Goal: Task Accomplishment & Management: Manage account settings

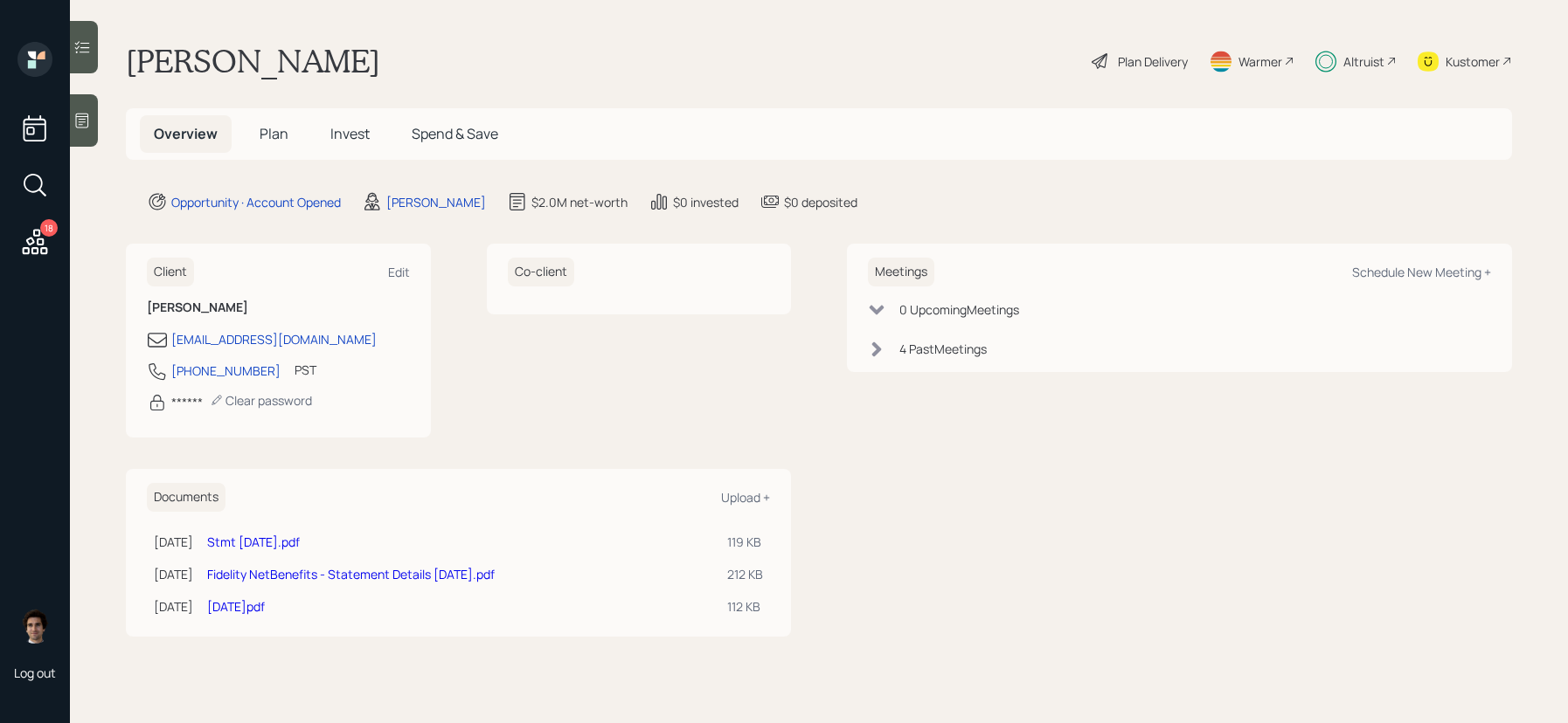
click at [372, 134] on h5 "Invest" at bounding box center [350, 134] width 67 height 38
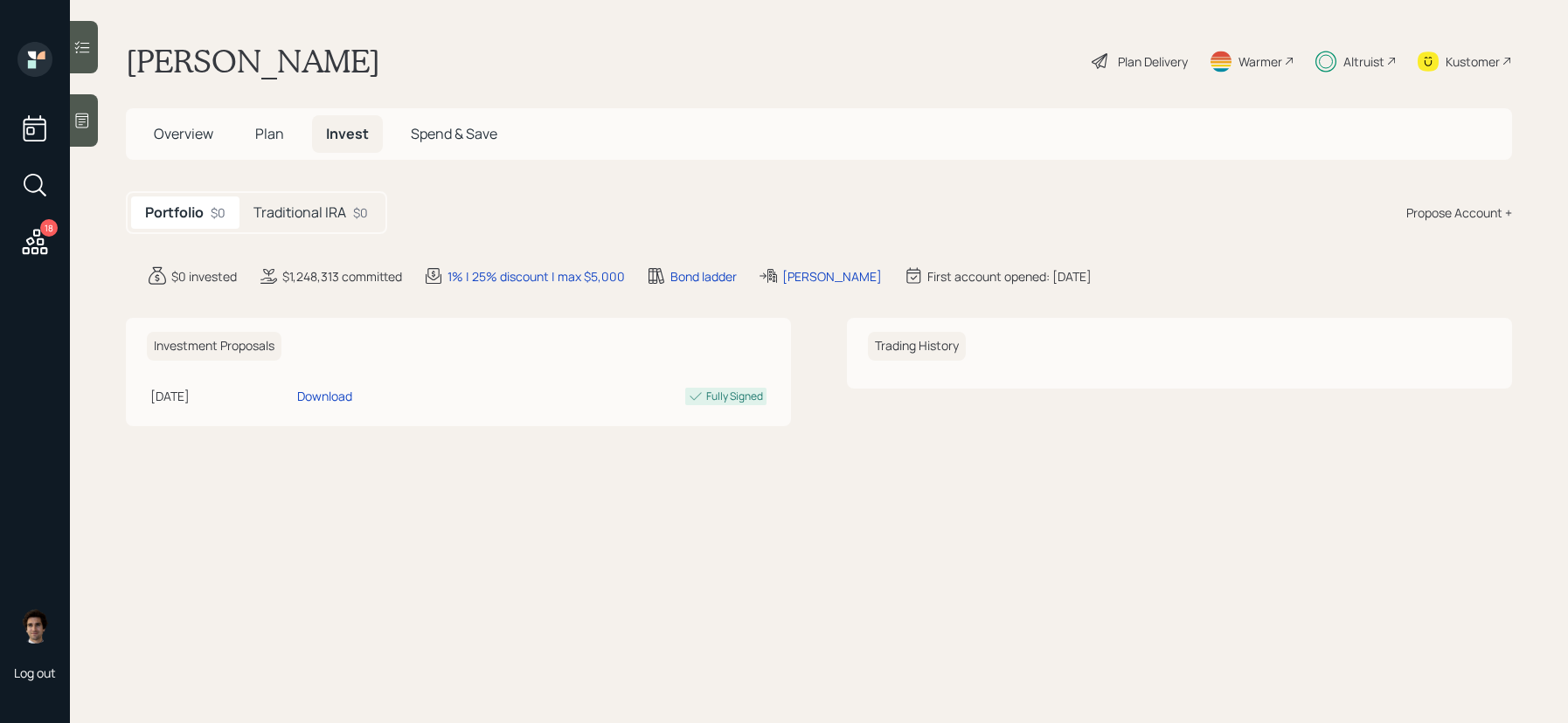
click at [379, 201] on div "Traditional IRA $0" at bounding box center [310, 213] width 142 height 32
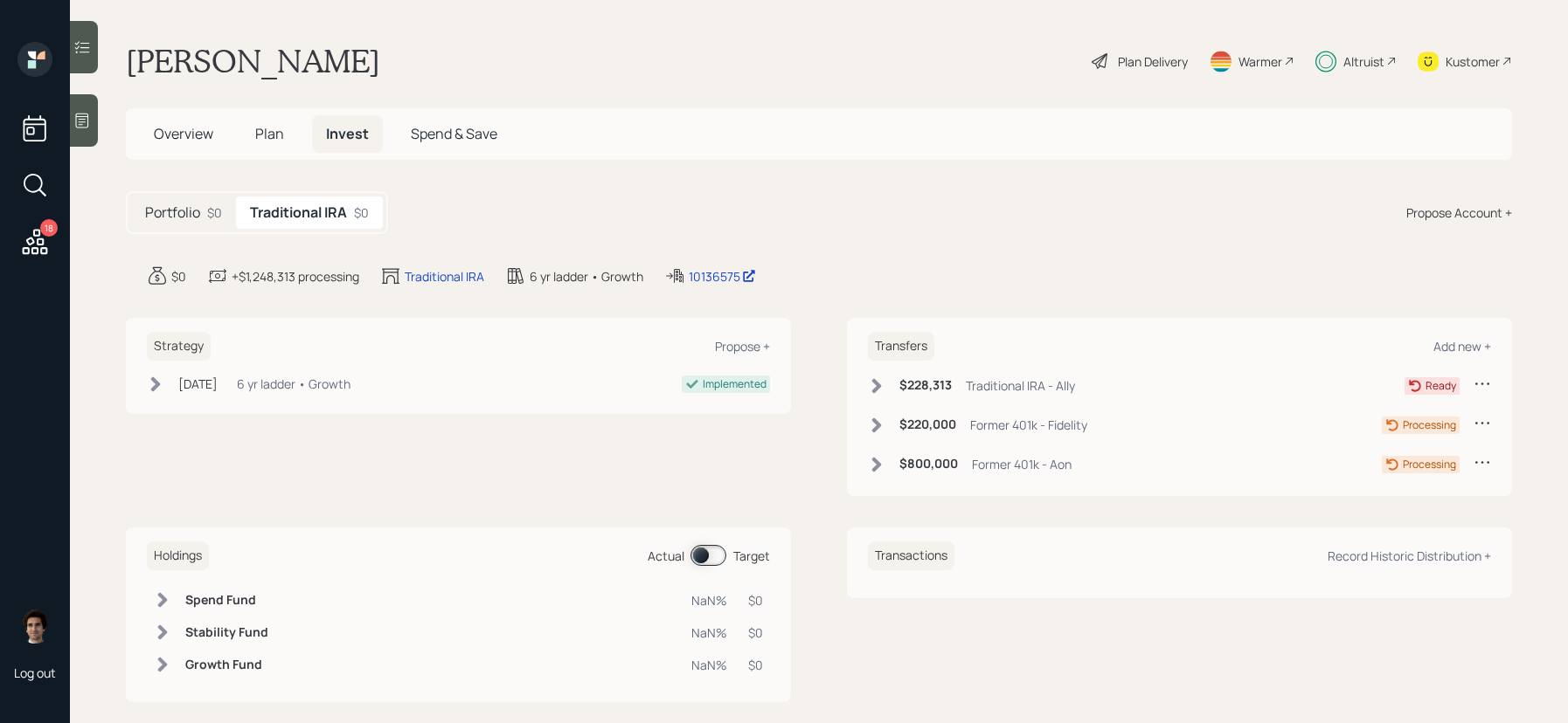
click at [1004, 425] on div "Former 401k - Fidelity" at bounding box center [1028, 424] width 117 height 18
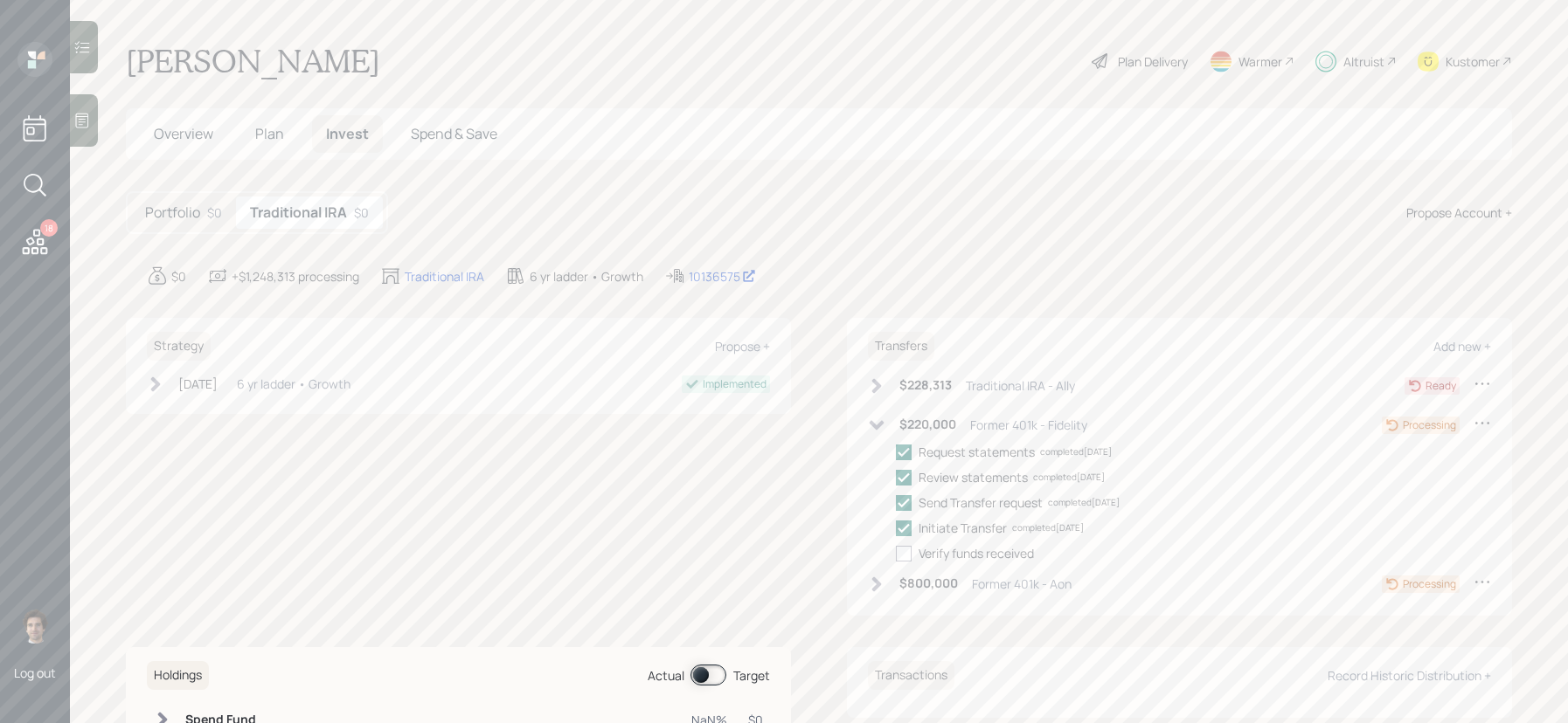
click at [956, 423] on h6 "$220,000" at bounding box center [927, 424] width 57 height 15
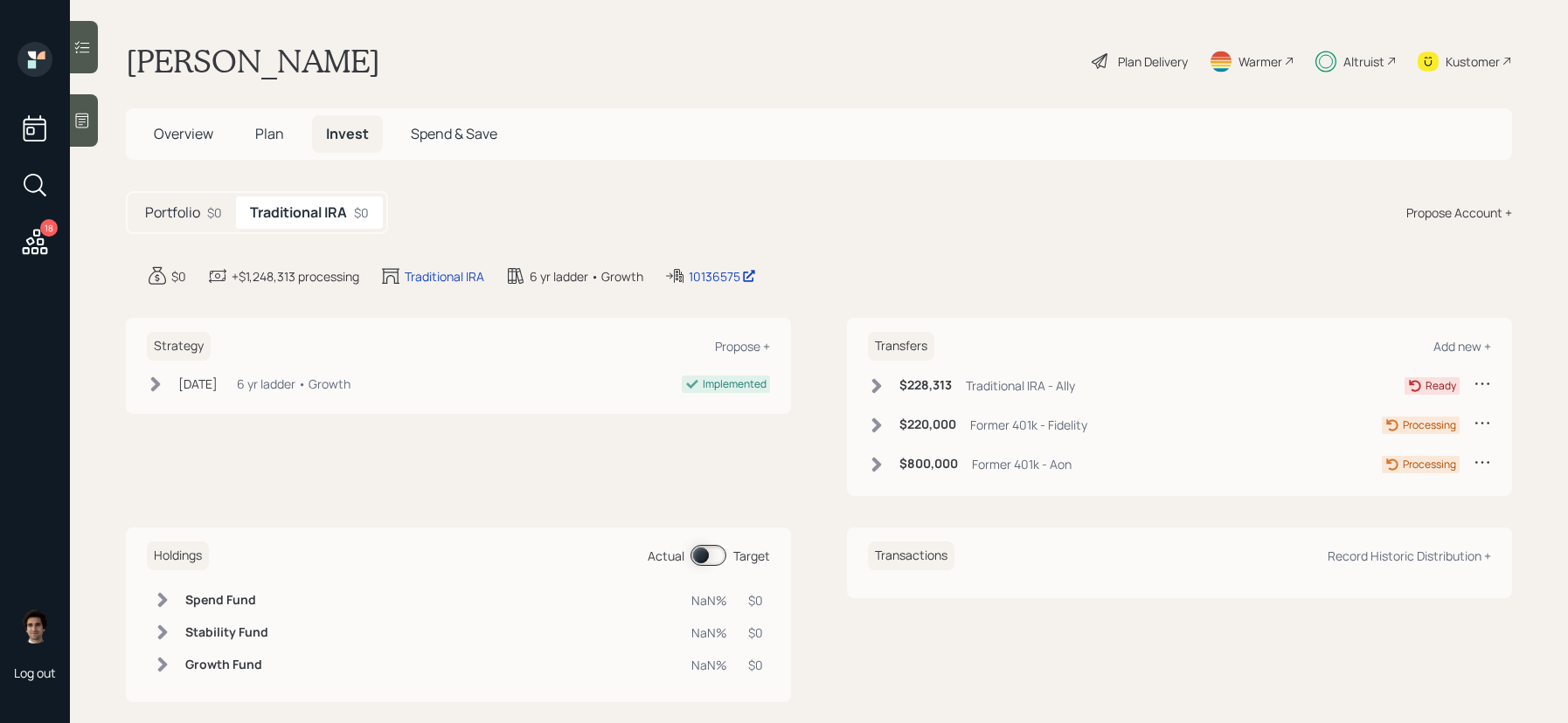
click at [962, 461] on div "$800,000 Former 401k - Aon" at bounding box center [970, 464] width 203 height 22
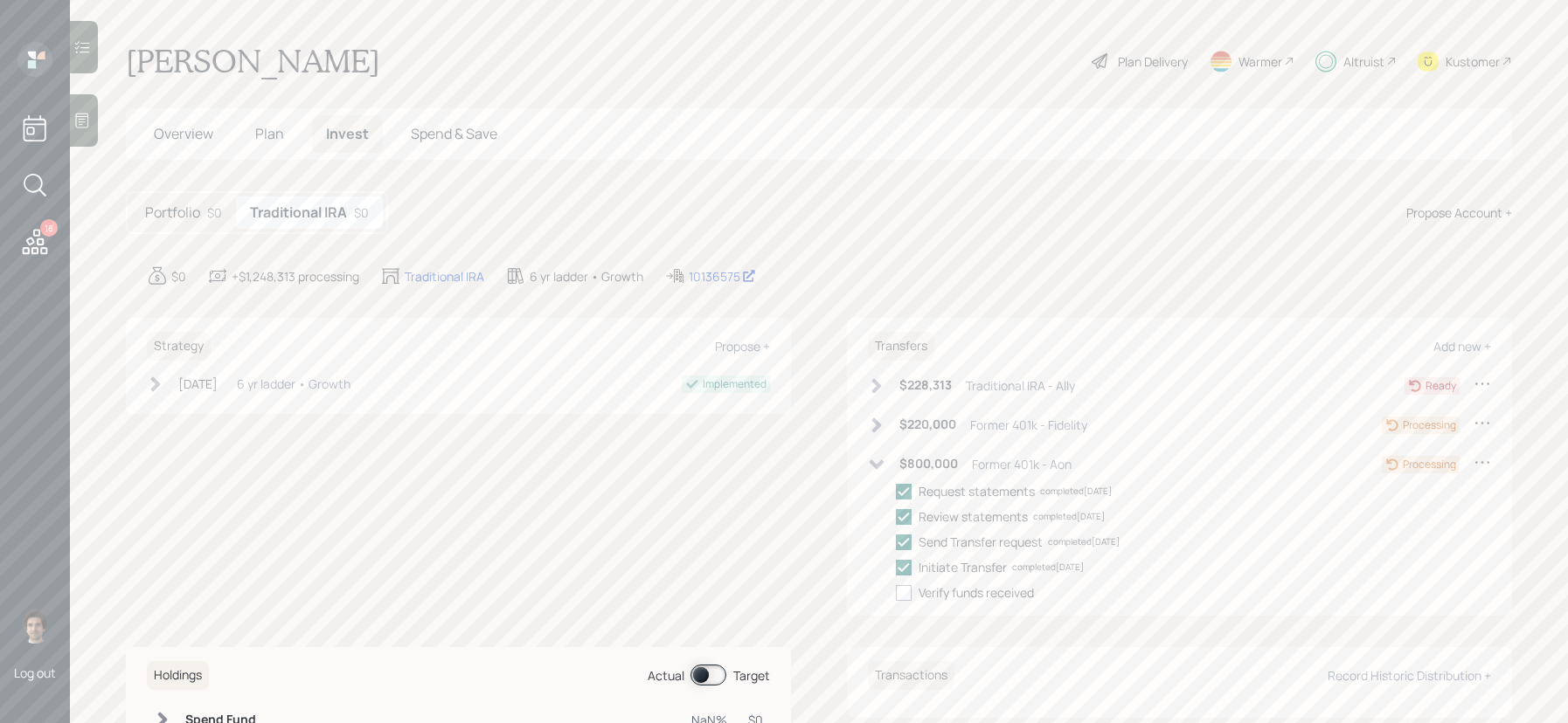
click at [962, 461] on div "$800,000 Former 401k - Aon" at bounding box center [970, 464] width 203 height 22
